Goal: Information Seeking & Learning: Learn about a topic

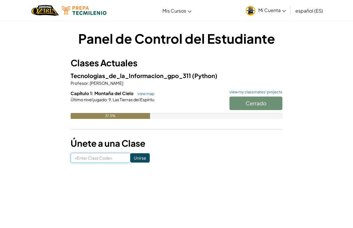
click at [105, 157] on input at bounding box center [101, 158] width 60 height 10
click at [98, 159] on input at bounding box center [101, 158] width 60 height 10
click at [256, 105] on div "Cerrado" at bounding box center [252, 105] width 59 height 16
click at [106, 161] on input at bounding box center [101, 158] width 60 height 10
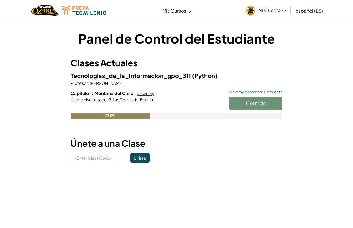
click at [150, 94] on link "view map" at bounding box center [144, 93] width 20 height 5
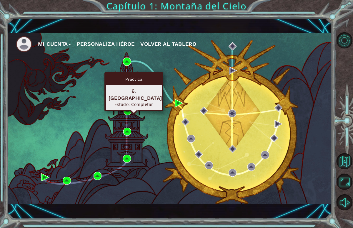
click at [128, 106] on div "Práctica 6. [GEOGRAPHIC_DATA] Estado: Completar" at bounding box center [133, 91] width 59 height 39
click at [128, 110] on img at bounding box center [127, 111] width 8 height 8
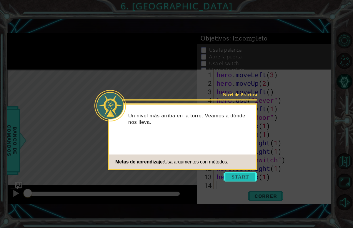
click at [237, 179] on button "Start" at bounding box center [239, 176] width 33 height 9
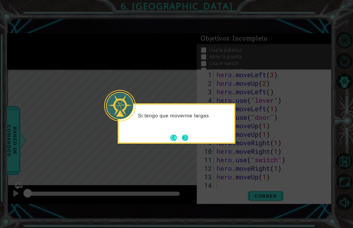
click at [182, 137] on button "Next" at bounding box center [185, 138] width 8 height 8
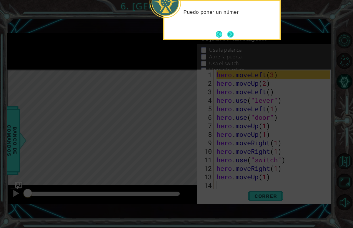
click at [232, 38] on button "Next" at bounding box center [230, 34] width 6 height 6
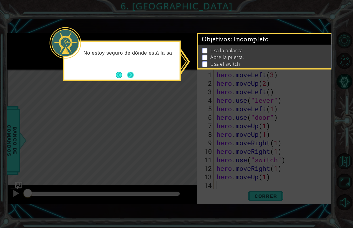
click at [133, 74] on button "Next" at bounding box center [130, 75] width 6 height 6
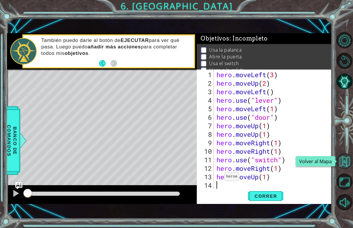
click at [348, 167] on button "Volver al Mapa" at bounding box center [344, 161] width 16 height 16
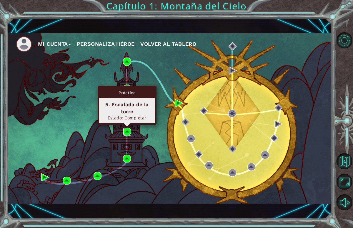
click at [130, 129] on img at bounding box center [127, 132] width 8 height 8
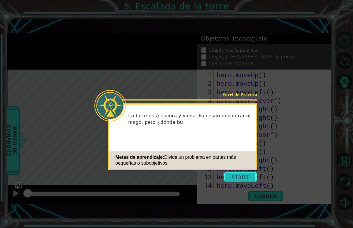
click at [241, 177] on button "Start" at bounding box center [239, 176] width 33 height 9
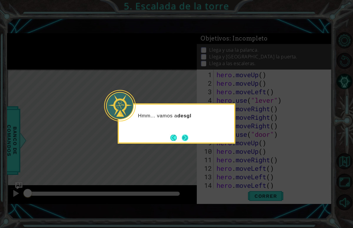
click at [183, 138] on button "Next" at bounding box center [185, 138] width 6 height 6
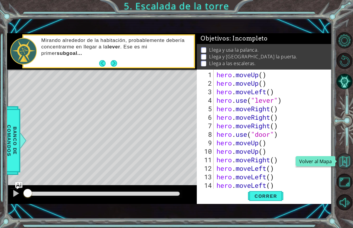
click at [346, 164] on button "Volver al Mapa" at bounding box center [344, 161] width 16 height 16
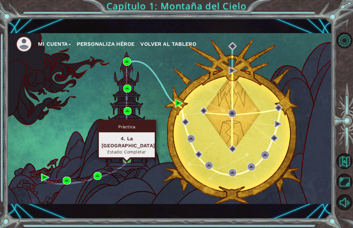
click at [125, 156] on img at bounding box center [127, 159] width 8 height 8
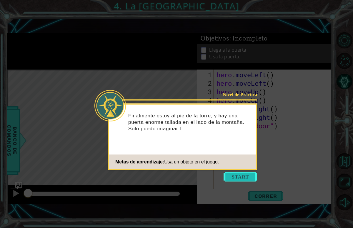
click at [240, 181] on button "Start" at bounding box center [239, 176] width 33 height 9
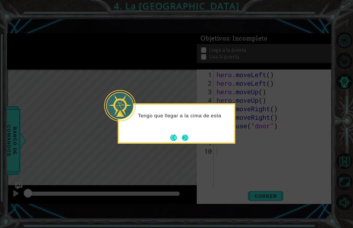
click at [182, 141] on button "Next" at bounding box center [185, 138] width 6 height 6
click at [182, 138] on button "Next" at bounding box center [185, 138] width 6 height 6
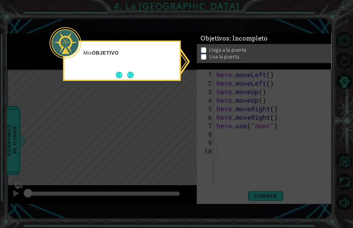
click at [244, 112] on icon at bounding box center [176, 114] width 353 height 228
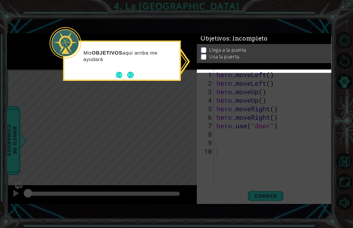
click at [253, 45] on div "Objetivos : Incompleto" at bounding box center [264, 39] width 135 height 11
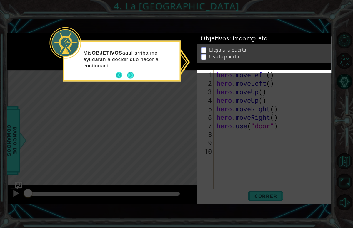
click at [126, 73] on button "Back" at bounding box center [121, 75] width 11 height 6
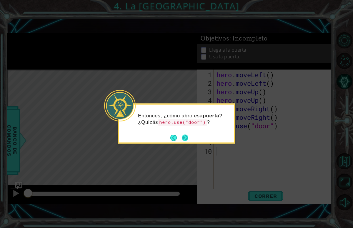
click at [186, 135] on button "Next" at bounding box center [185, 138] width 6 height 6
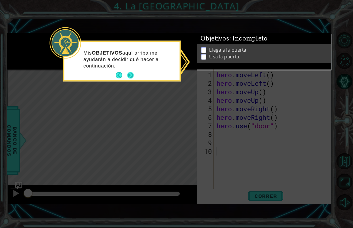
click at [131, 78] on button "Next" at bounding box center [130, 75] width 6 height 6
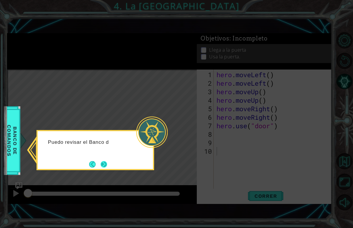
click at [106, 167] on button "Next" at bounding box center [103, 164] width 6 height 6
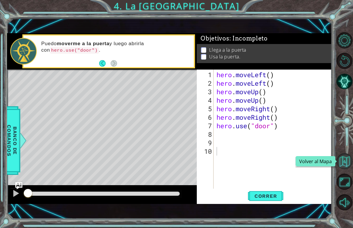
click at [343, 169] on button "Volver al Mapa" at bounding box center [344, 161] width 16 height 16
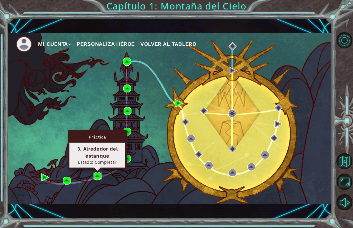
click at [95, 175] on img at bounding box center [97, 176] width 8 height 8
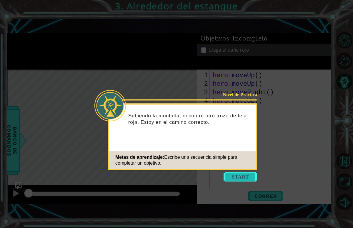
click at [238, 180] on button "Start" at bounding box center [239, 176] width 33 height 9
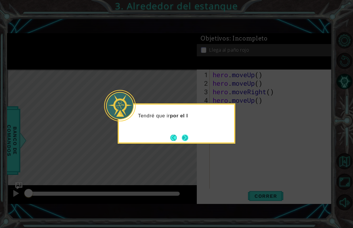
click at [183, 138] on button "Next" at bounding box center [185, 138] width 6 height 6
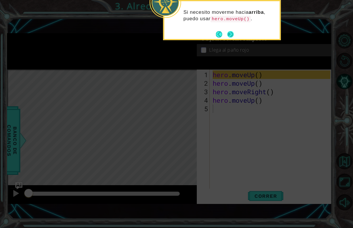
click at [226, 38] on footer at bounding box center [225, 34] width 18 height 9
click at [229, 38] on footer at bounding box center [225, 34] width 18 height 9
click at [230, 33] on button "Next" at bounding box center [230, 34] width 6 height 6
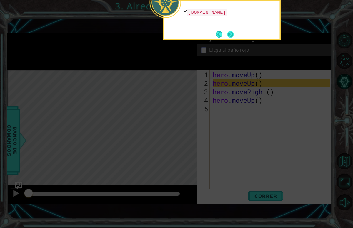
click at [231, 36] on button "Next" at bounding box center [230, 34] width 6 height 6
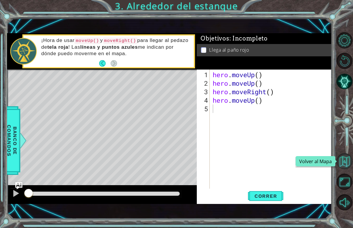
click at [343, 159] on button "Volver al Mapa" at bounding box center [344, 161] width 16 height 16
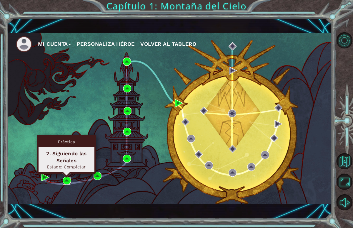
click at [69, 181] on img at bounding box center [67, 181] width 8 height 8
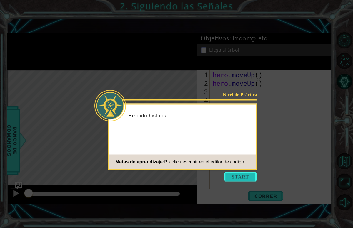
click at [236, 179] on button "Start" at bounding box center [239, 176] width 33 height 9
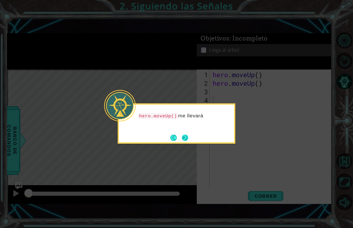
click at [184, 137] on button "Next" at bounding box center [185, 138] width 6 height 6
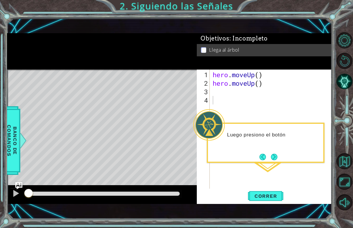
click at [279, 161] on div "Luego presiono el botón" at bounding box center [266, 143] width 118 height 40
click at [275, 157] on button "Next" at bounding box center [274, 157] width 6 height 6
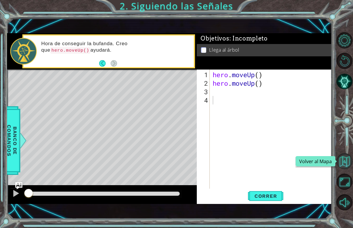
click at [348, 158] on button "Volver al Mapa" at bounding box center [344, 161] width 16 height 16
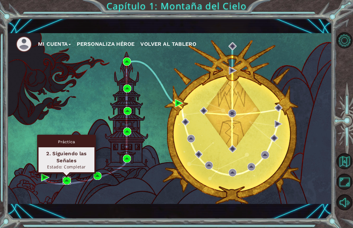
click at [66, 180] on img at bounding box center [67, 181] width 8 height 8
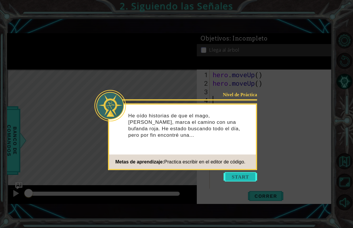
click at [238, 174] on button "Start" at bounding box center [239, 176] width 33 height 9
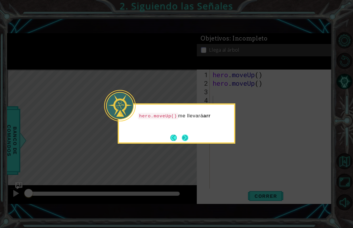
click at [186, 136] on button "Next" at bounding box center [185, 138] width 6 height 6
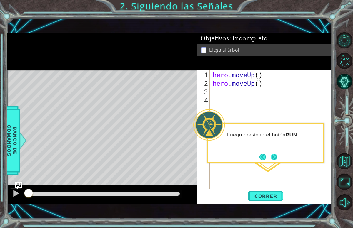
click at [273, 156] on button "Next" at bounding box center [274, 157] width 6 height 6
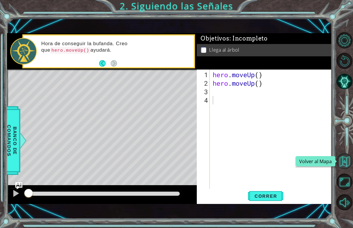
click at [344, 162] on button "Volver al Mapa" at bounding box center [344, 161] width 16 height 16
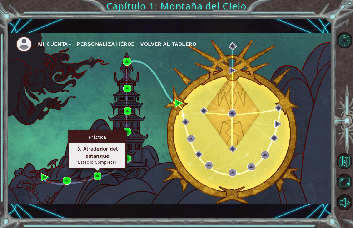
click at [98, 175] on img at bounding box center [97, 176] width 8 height 8
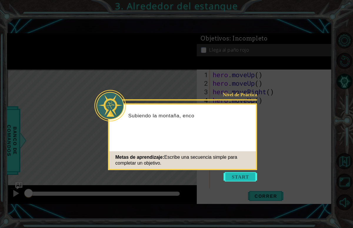
click at [244, 180] on button "Start" at bounding box center [239, 176] width 33 height 9
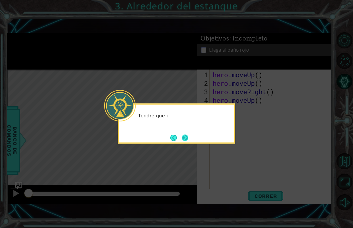
click at [182, 140] on button "Next" at bounding box center [185, 138] width 7 height 7
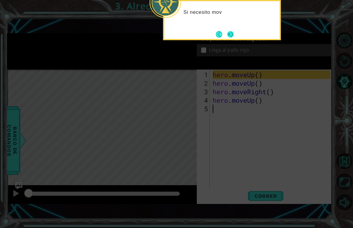
click at [226, 32] on button "Next" at bounding box center [230, 34] width 9 height 9
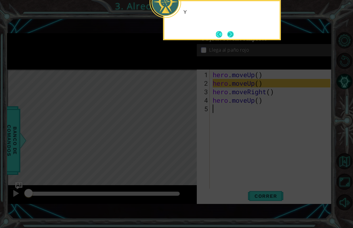
click at [229, 32] on button "Next" at bounding box center [230, 34] width 6 height 6
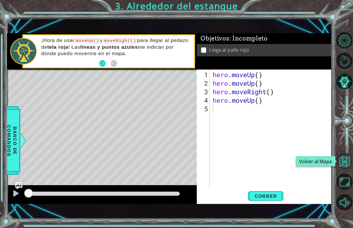
click at [346, 162] on button "Volver al Mapa" at bounding box center [344, 161] width 16 height 16
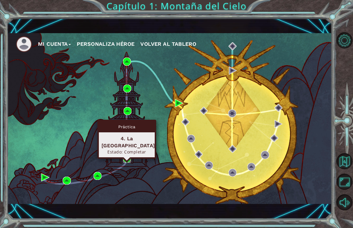
click at [126, 156] on img at bounding box center [127, 159] width 8 height 8
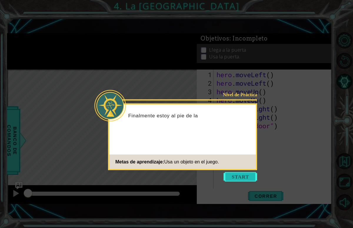
click at [245, 179] on button "Start" at bounding box center [239, 176] width 33 height 9
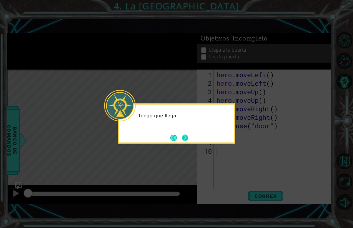
click at [184, 139] on button "Next" at bounding box center [185, 138] width 6 height 6
click at [186, 132] on div "Enton" at bounding box center [177, 124] width 118 height 40
click at [186, 137] on button "Next" at bounding box center [185, 138] width 6 height 6
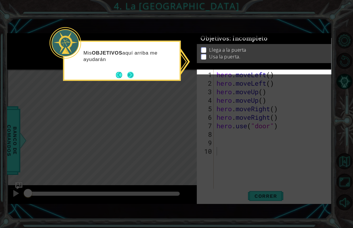
click at [127, 78] on button "Next" at bounding box center [130, 75] width 6 height 6
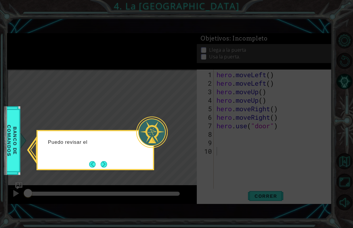
click at [103, 161] on button "Next" at bounding box center [103, 164] width 6 height 6
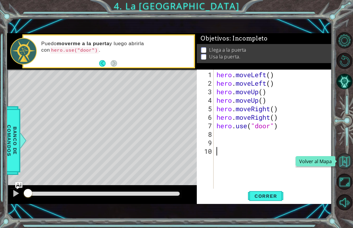
click at [340, 163] on button "Volver al Mapa" at bounding box center [344, 161] width 16 height 16
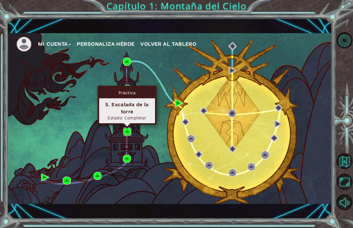
click at [127, 133] on img at bounding box center [127, 132] width 8 height 8
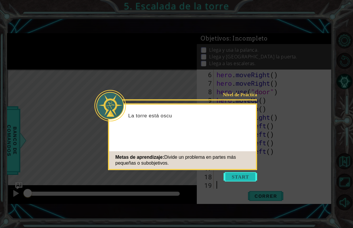
scroll to position [43, 0]
click at [251, 176] on button "Start" at bounding box center [239, 176] width 33 height 9
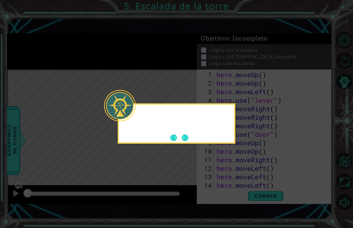
scroll to position [0, 0]
click at [188, 137] on button "Next" at bounding box center [184, 138] width 9 height 9
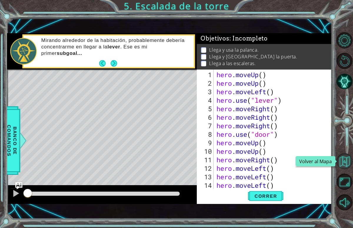
click at [344, 161] on button "Volver al Mapa" at bounding box center [344, 161] width 16 height 16
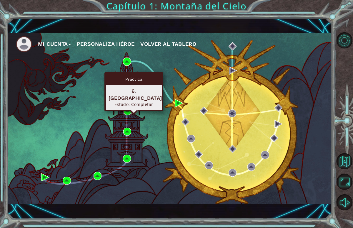
click at [128, 111] on img at bounding box center [127, 111] width 8 height 8
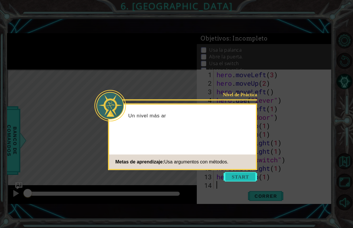
click at [239, 179] on button "Start" at bounding box center [239, 176] width 33 height 9
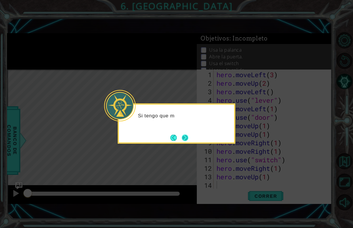
click at [186, 136] on button "Next" at bounding box center [185, 138] width 6 height 6
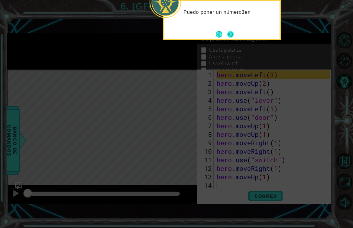
click at [233, 34] on button "Next" at bounding box center [230, 34] width 6 height 6
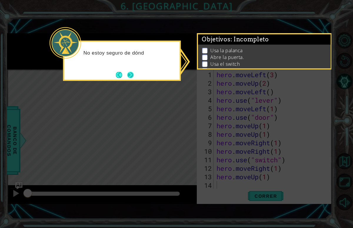
click at [130, 74] on button "Next" at bounding box center [130, 75] width 6 height 6
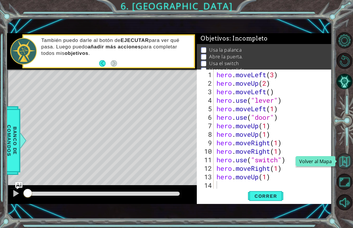
click at [345, 162] on button "Volver al Mapa" at bounding box center [344, 161] width 16 height 16
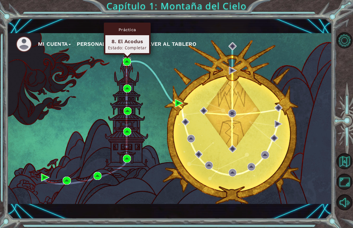
click at [125, 60] on img at bounding box center [127, 62] width 8 height 8
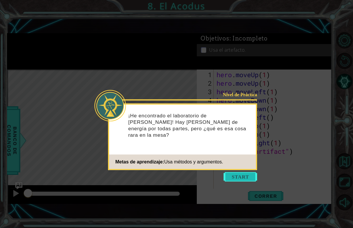
click at [245, 177] on button "Start" at bounding box center [239, 176] width 33 height 9
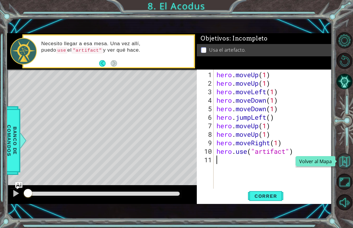
click at [341, 162] on button "Volver al Mapa" at bounding box center [344, 161] width 16 height 16
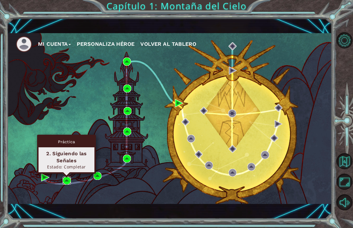
click at [67, 178] on img at bounding box center [67, 181] width 8 height 8
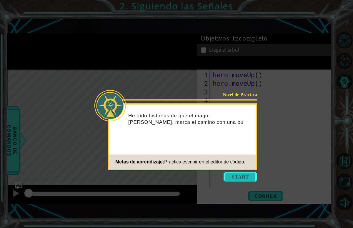
click at [242, 180] on button "Start" at bounding box center [239, 176] width 33 height 9
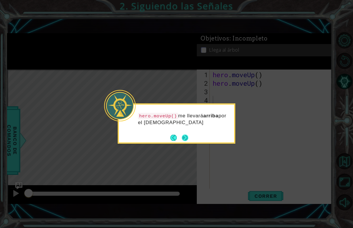
click at [185, 138] on button "Next" at bounding box center [185, 138] width 6 height 6
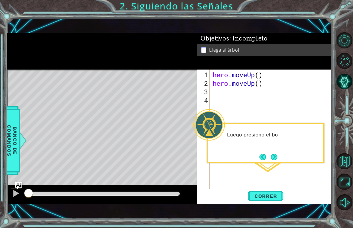
click at [279, 159] on div "Luego presiono el bo" at bounding box center [266, 143] width 118 height 40
click at [272, 159] on button "Next" at bounding box center [274, 157] width 6 height 6
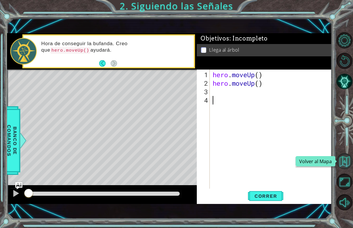
click at [340, 162] on button "Volver al Mapa" at bounding box center [344, 161] width 16 height 16
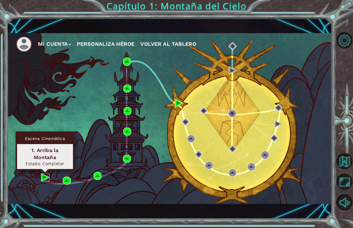
click at [45, 177] on img at bounding box center [45, 178] width 8 height 8
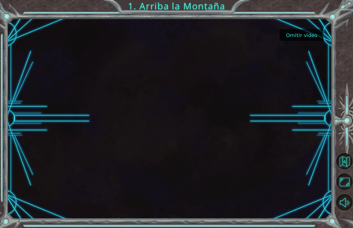
click at [304, 36] on button "Omitir video" at bounding box center [301, 34] width 44 height 11
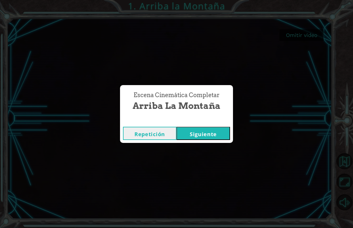
click at [196, 135] on button "Siguiente" at bounding box center [202, 133] width 53 height 13
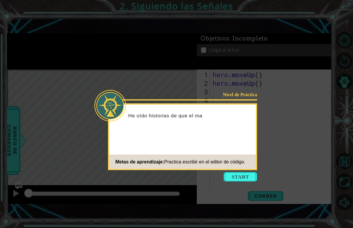
click at [244, 171] on icon at bounding box center [176, 114] width 353 height 228
click at [243, 177] on button "Start" at bounding box center [239, 176] width 33 height 9
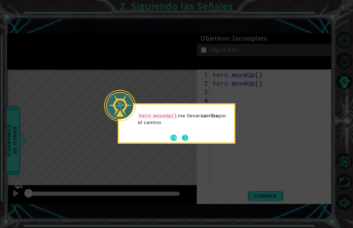
click at [186, 138] on button "Next" at bounding box center [185, 138] width 6 height 6
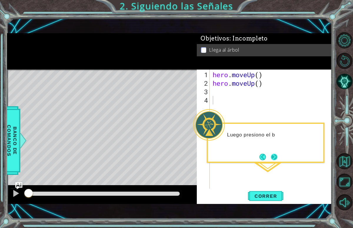
click at [273, 160] on button "Next" at bounding box center [274, 157] width 6 height 6
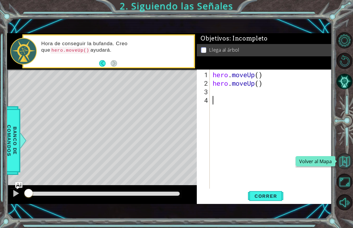
click at [349, 163] on button "Volver al Mapa" at bounding box center [344, 161] width 16 height 16
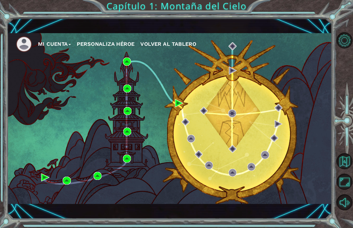
click at [101, 171] on div "Mi Cuenta Personaliza Héroe Volver al Tablero" at bounding box center [169, 118] width 324 height 171
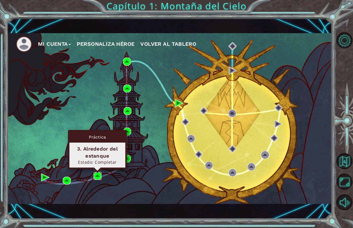
click at [100, 176] on img at bounding box center [97, 176] width 8 height 8
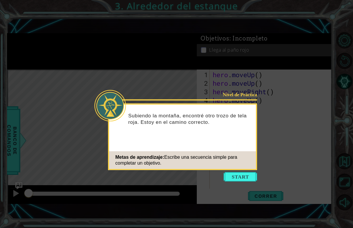
click at [245, 171] on icon at bounding box center [176, 114] width 353 height 228
click at [245, 173] on button "Start" at bounding box center [239, 176] width 33 height 9
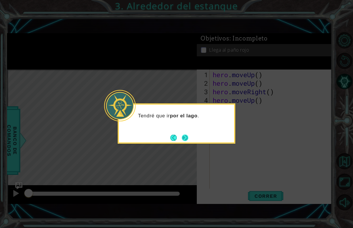
click at [188, 138] on button "Next" at bounding box center [185, 138] width 6 height 6
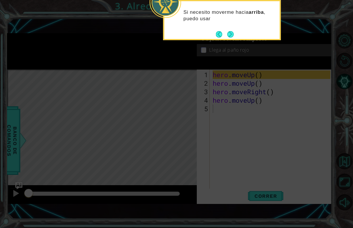
click at [228, 41] on icon at bounding box center [176, 54] width 353 height 347
click at [229, 33] on button "Next" at bounding box center [230, 34] width 6 height 6
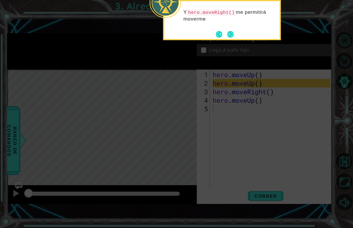
click at [229, 33] on button "Next" at bounding box center [230, 34] width 6 height 6
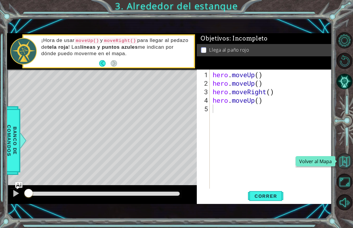
click at [341, 156] on button "Volver al Mapa" at bounding box center [344, 161] width 16 height 16
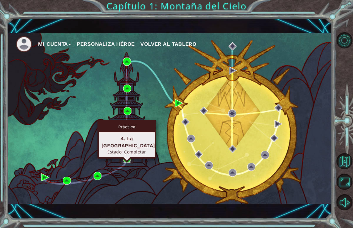
click at [128, 157] on img at bounding box center [127, 159] width 8 height 8
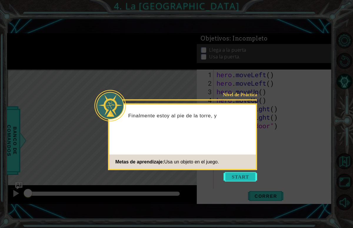
click at [232, 178] on button "Start" at bounding box center [239, 176] width 33 height 9
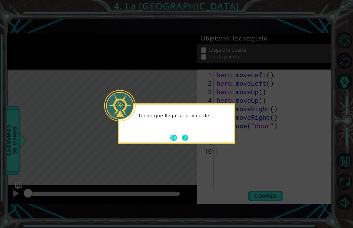
click at [185, 136] on button "Next" at bounding box center [185, 138] width 7 height 7
click at [185, 136] on button "Next" at bounding box center [185, 138] width 6 height 6
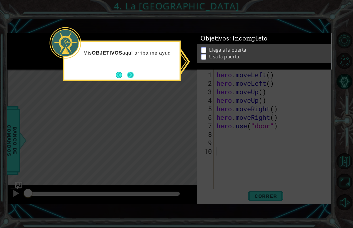
click at [127, 73] on button "Next" at bounding box center [130, 75] width 6 height 6
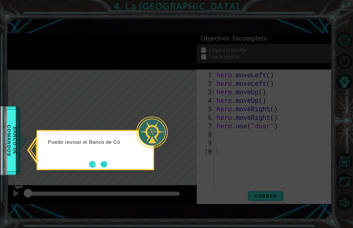
click at [104, 166] on button "Next" at bounding box center [103, 164] width 6 height 6
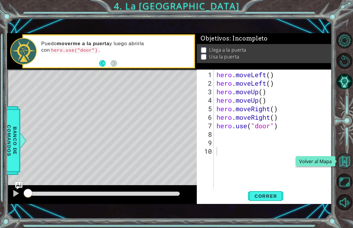
click at [346, 166] on button "Volver al Mapa" at bounding box center [344, 161] width 16 height 16
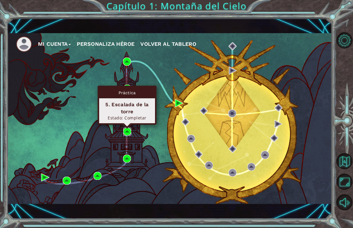
click at [127, 132] on img at bounding box center [127, 132] width 8 height 8
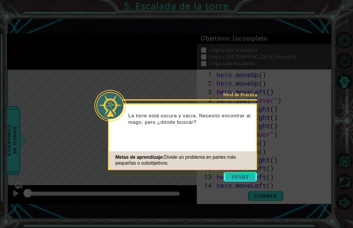
click at [239, 179] on button "Start" at bounding box center [239, 176] width 33 height 9
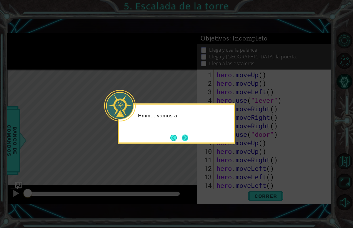
click at [187, 139] on button "Next" at bounding box center [185, 138] width 6 height 6
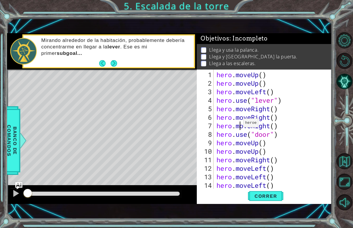
click at [238, 125] on div "hero . moveUp ( ) hero . moveUp ( ) hero . moveLeft ( ) hero . use ( "lever" ) …" at bounding box center [274, 139] width 118 height 136
type textarea "hero.moveRight()"
click at [348, 162] on button "Volver al Mapa" at bounding box center [344, 161] width 16 height 16
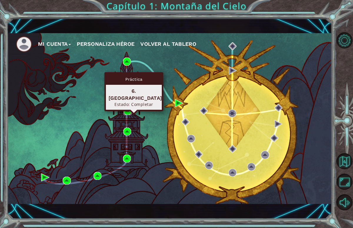
click at [128, 112] on img at bounding box center [127, 111] width 8 height 8
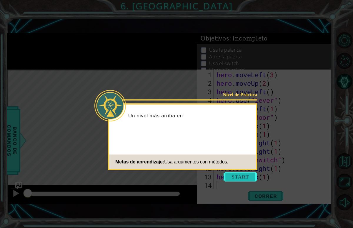
click at [236, 178] on button "Start" at bounding box center [239, 176] width 33 height 9
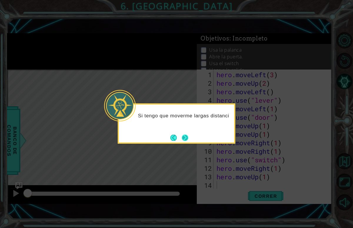
click at [182, 135] on button "Next" at bounding box center [185, 138] width 6 height 6
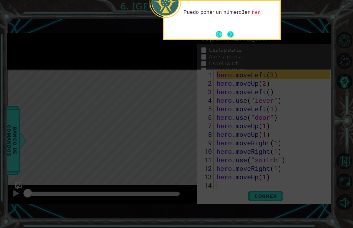
click at [229, 33] on button "Next" at bounding box center [230, 34] width 6 height 6
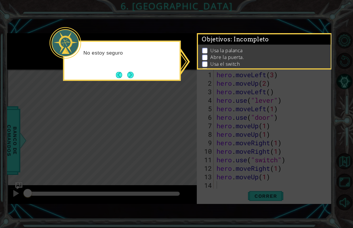
click at [133, 75] on button "Next" at bounding box center [130, 75] width 6 height 6
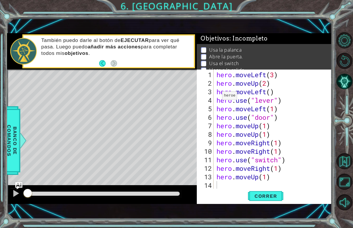
drag, startPoint x: 132, startPoint y: 88, endPoint x: 249, endPoint y: 51, distance: 121.7
click at [249, 51] on div "1 ההההההההההההההההההההההההההההההההההההההההההההההההההההההההההההההההההההההההההההה…" at bounding box center [169, 118] width 324 height 171
click at [249, 51] on li "Usa la palanca" at bounding box center [265, 50] width 128 height 7
click at [343, 155] on button "Volver al Mapa" at bounding box center [344, 161] width 16 height 16
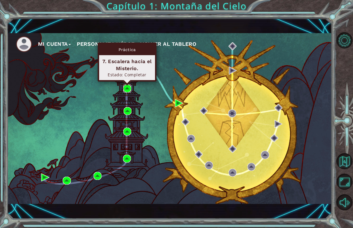
click at [125, 88] on img at bounding box center [127, 89] width 8 height 8
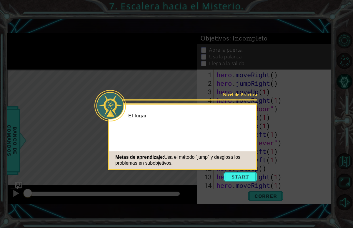
scroll to position [17, 0]
click at [244, 179] on button "Start" at bounding box center [239, 176] width 33 height 9
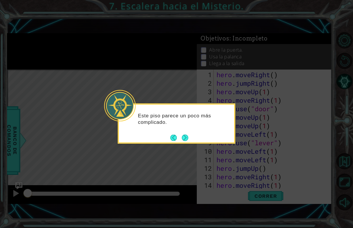
click at [183, 143] on div "Este piso parece un poco más complicado." at bounding box center [177, 124] width 118 height 40
click at [184, 136] on button "Next" at bounding box center [185, 138] width 8 height 8
